Goal: Task Accomplishment & Management: Use online tool/utility

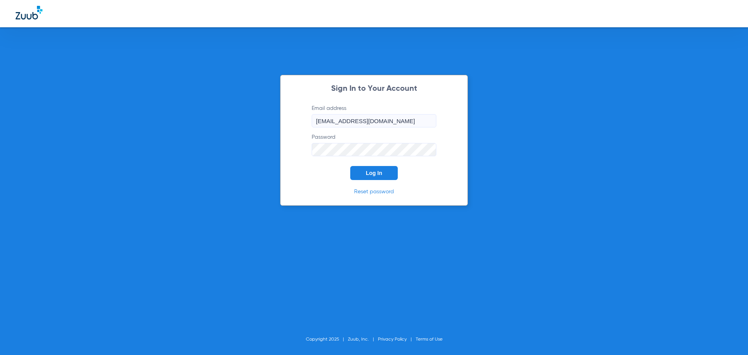
click at [377, 169] on button "Log In" at bounding box center [374, 173] width 48 height 14
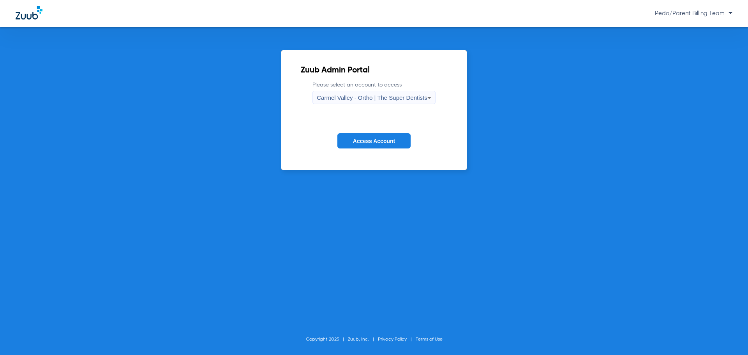
click at [414, 98] on span "Carmel Valley - Ortho | The Super Dentists" at bounding box center [372, 97] width 110 height 7
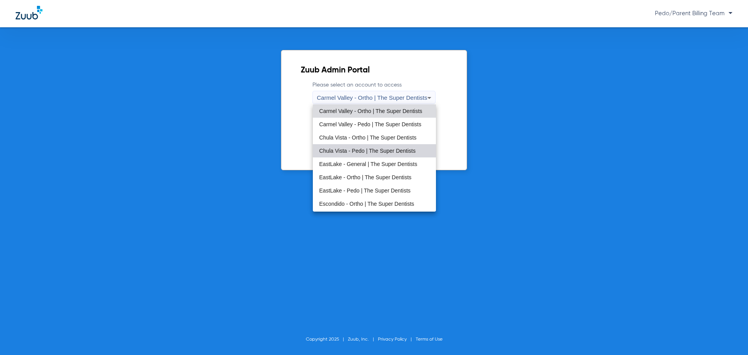
click at [376, 147] on mat-option "Chula Vista - Pedo | The Super Dentists" at bounding box center [374, 150] width 123 height 13
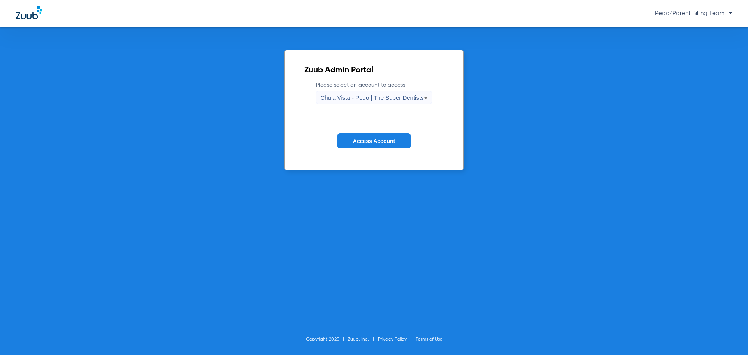
drag, startPoint x: 371, startPoint y: 138, endPoint x: 379, endPoint y: 135, distance: 8.9
click at [371, 138] on span "Access Account" at bounding box center [374, 141] width 42 height 6
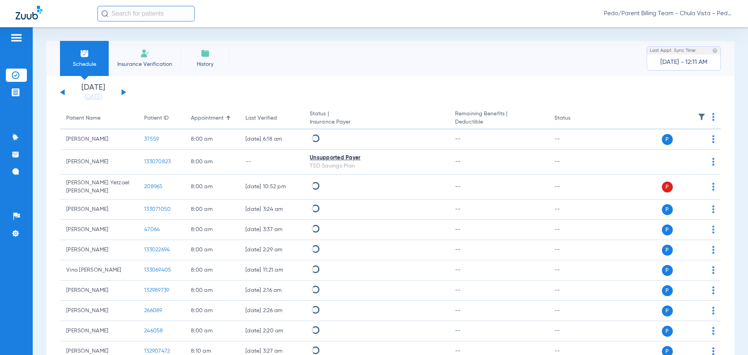
click at [141, 19] on input "text" at bounding box center [145, 14] width 97 height 16
click at [150, 53] on li "Insurance Verification" at bounding box center [145, 58] width 72 height 35
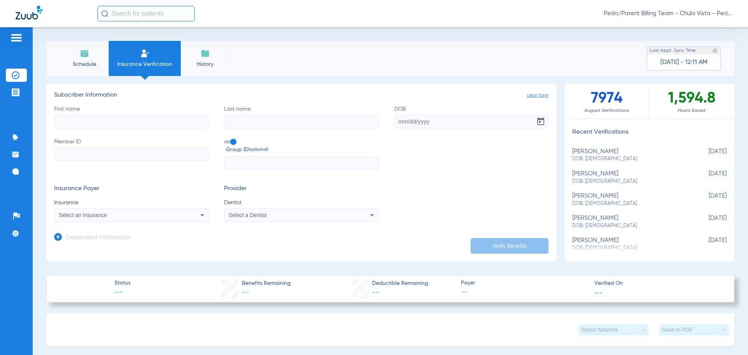
click at [150, 11] on input "text" at bounding box center [145, 14] width 97 height 16
click at [151, 12] on input "text" at bounding box center [145, 14] width 97 height 16
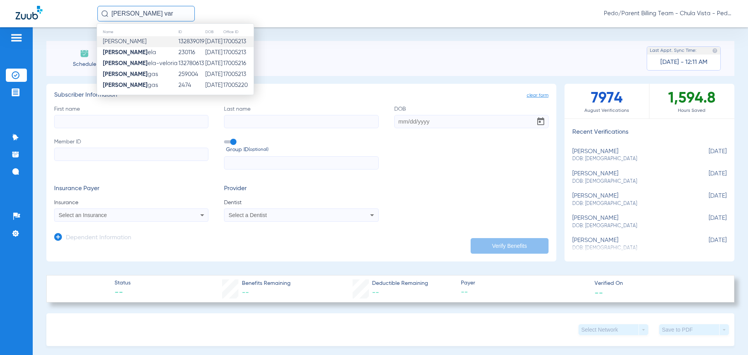
type input "[PERSON_NAME] var"
click at [178, 41] on td "132839019" at bounding box center [191, 41] width 27 height 11
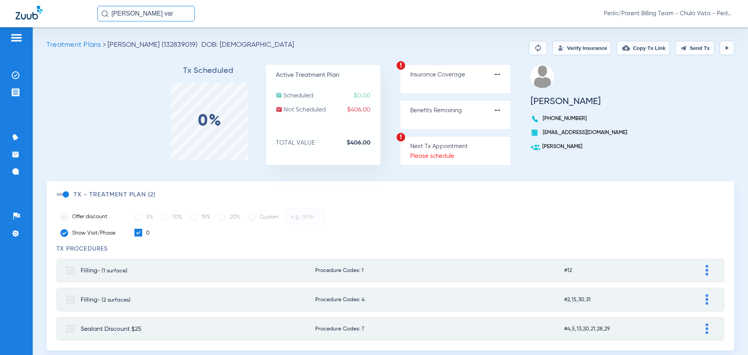
click at [581, 46] on button "Verify Insurance" at bounding box center [581, 48] width 59 height 14
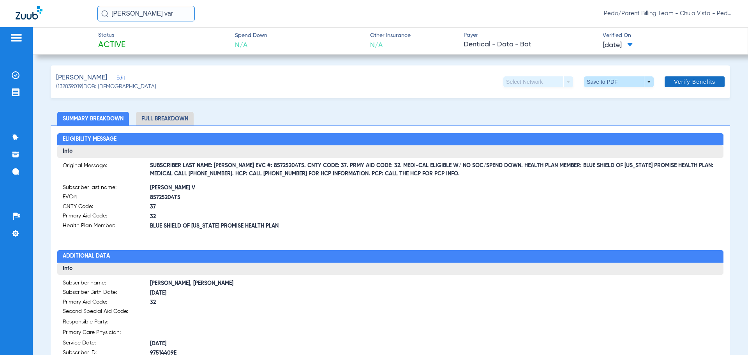
click at [681, 79] on span "Verify Benefits" at bounding box center [694, 82] width 41 height 6
